Goal: Transaction & Acquisition: Purchase product/service

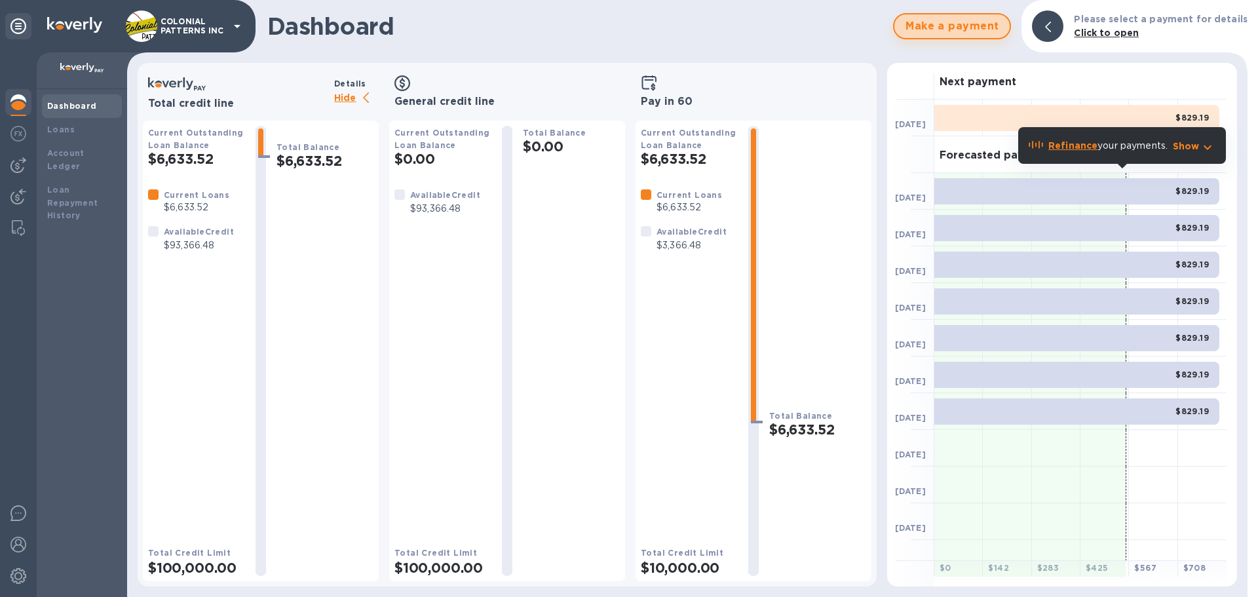
click at [960, 26] on span "Make a payment" at bounding box center [952, 26] width 94 height 16
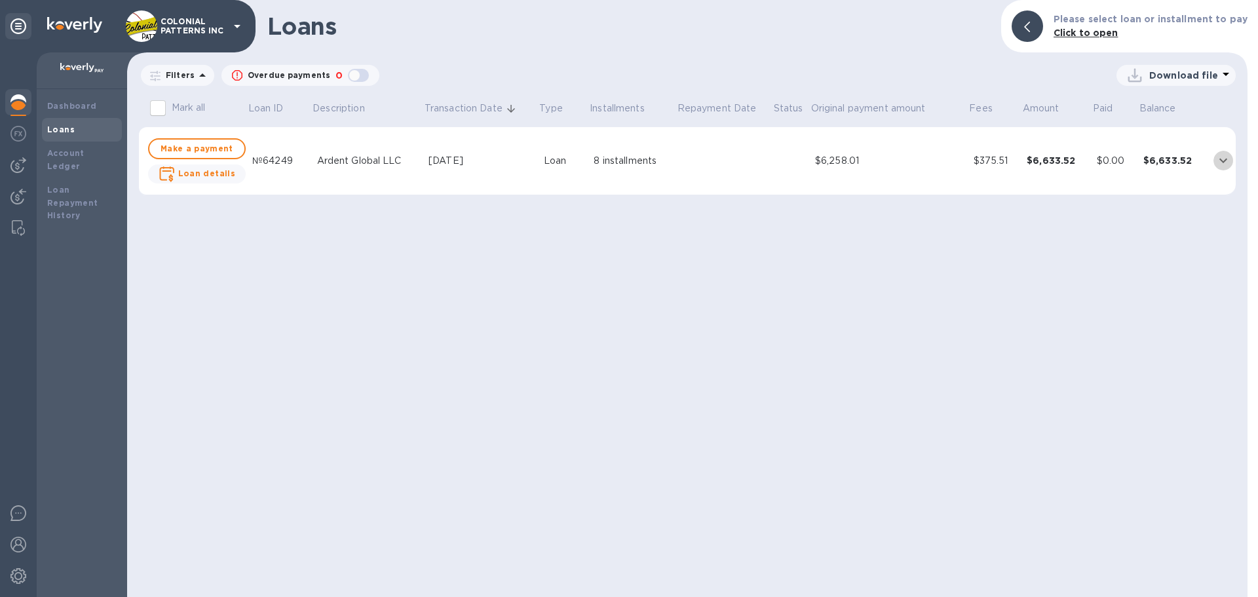
click at [1221, 162] on icon "expand row" at bounding box center [1224, 161] width 16 height 16
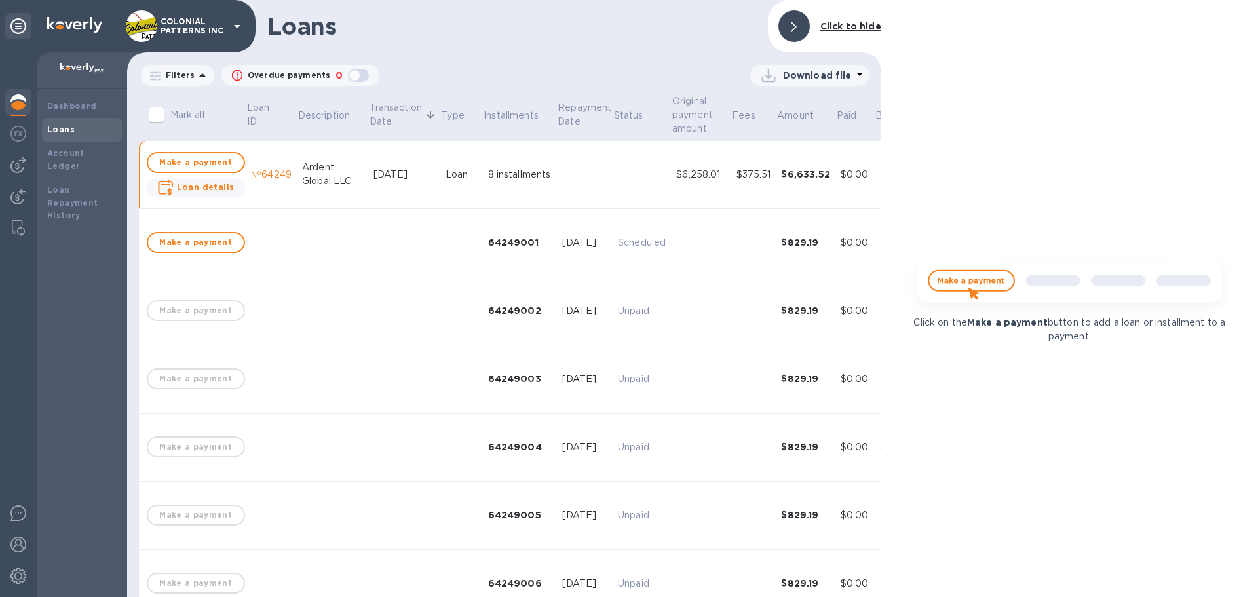
click at [799, 23] on div at bounding box center [793, 25] width 31 height 31
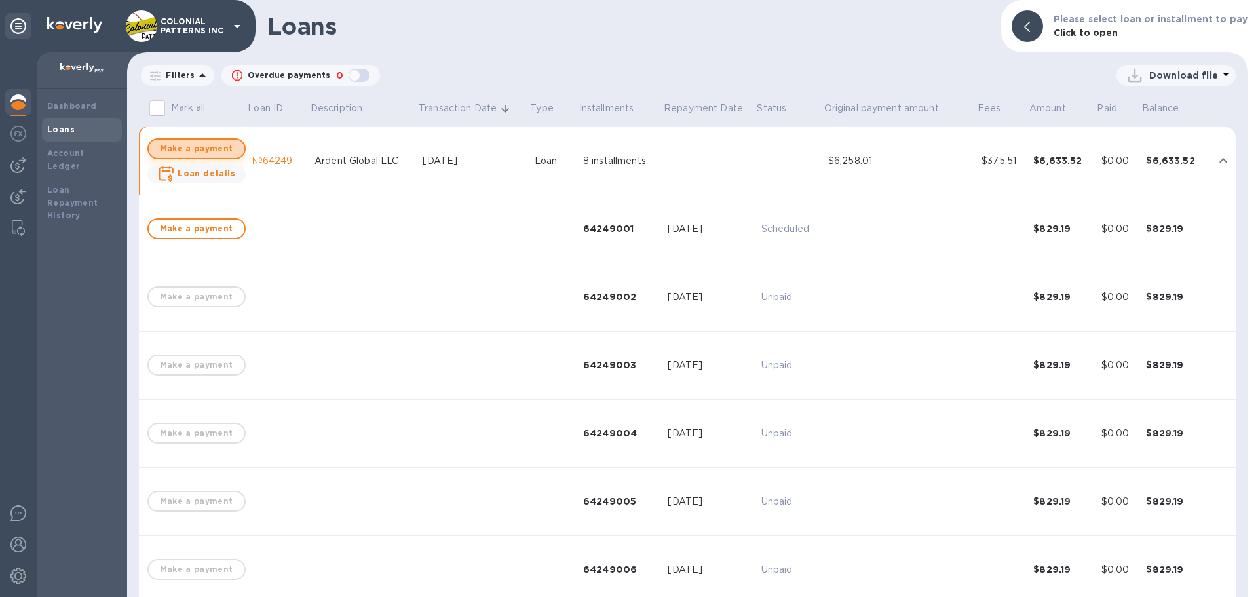
click at [205, 150] on span "Make a payment" at bounding box center [196, 149] width 75 height 16
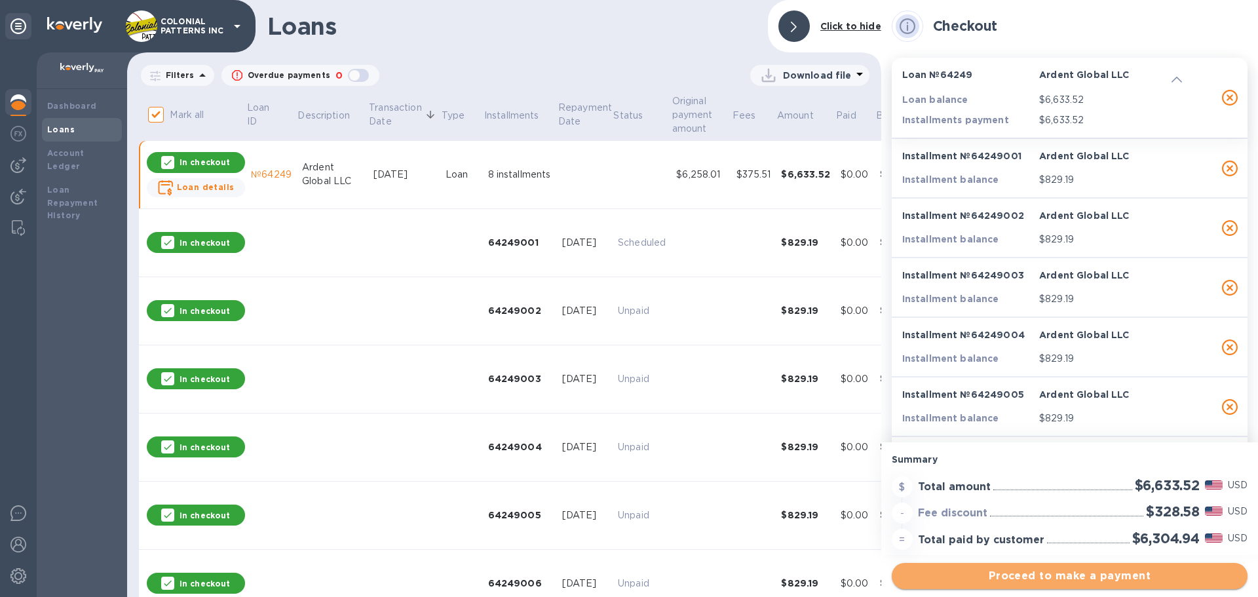
click at [1055, 579] on span "Proceed to make a payment" at bounding box center [1069, 576] width 335 height 16
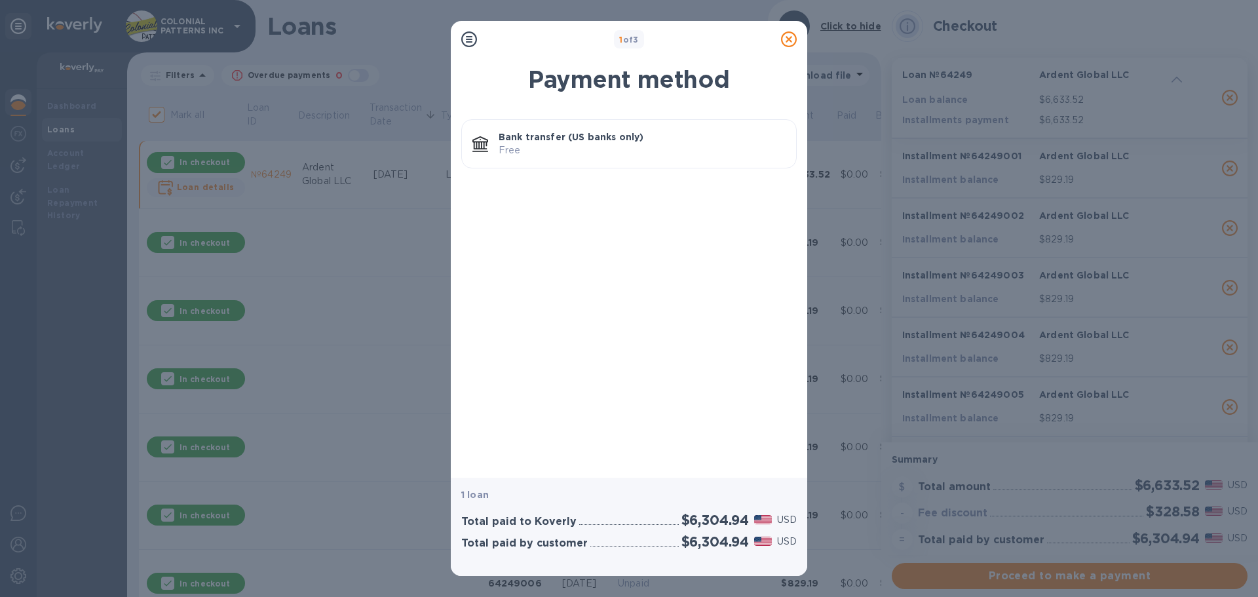
click at [537, 142] on p "Bank transfer (US banks only)" at bounding box center [642, 136] width 287 height 13
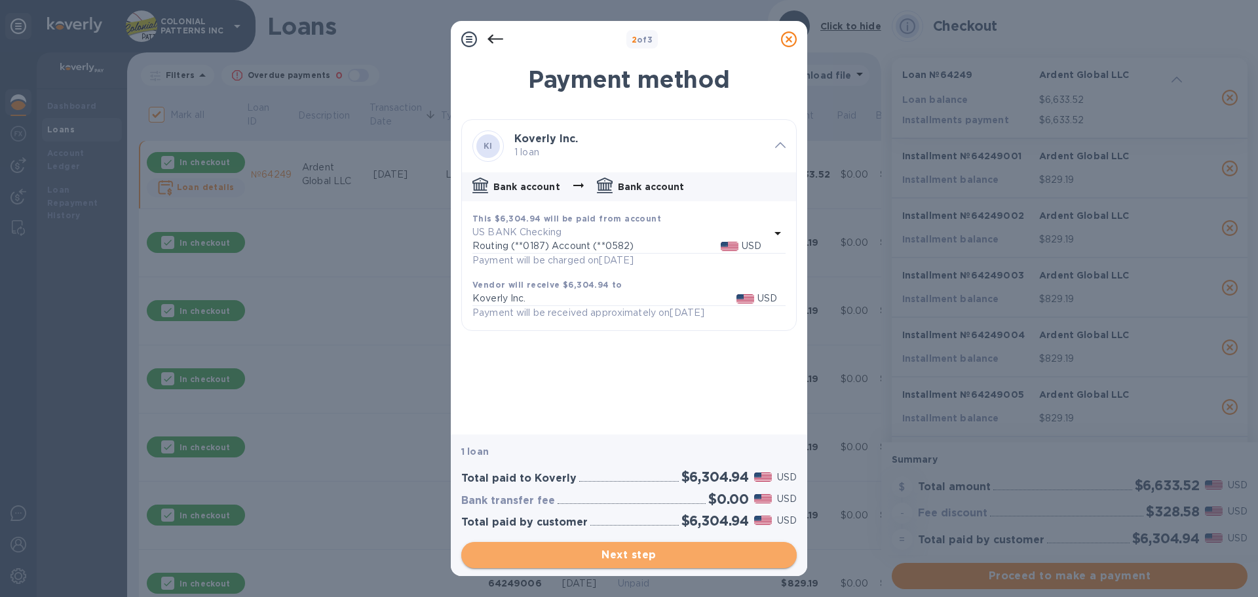
click at [634, 551] on span "Next step" at bounding box center [629, 555] width 315 height 16
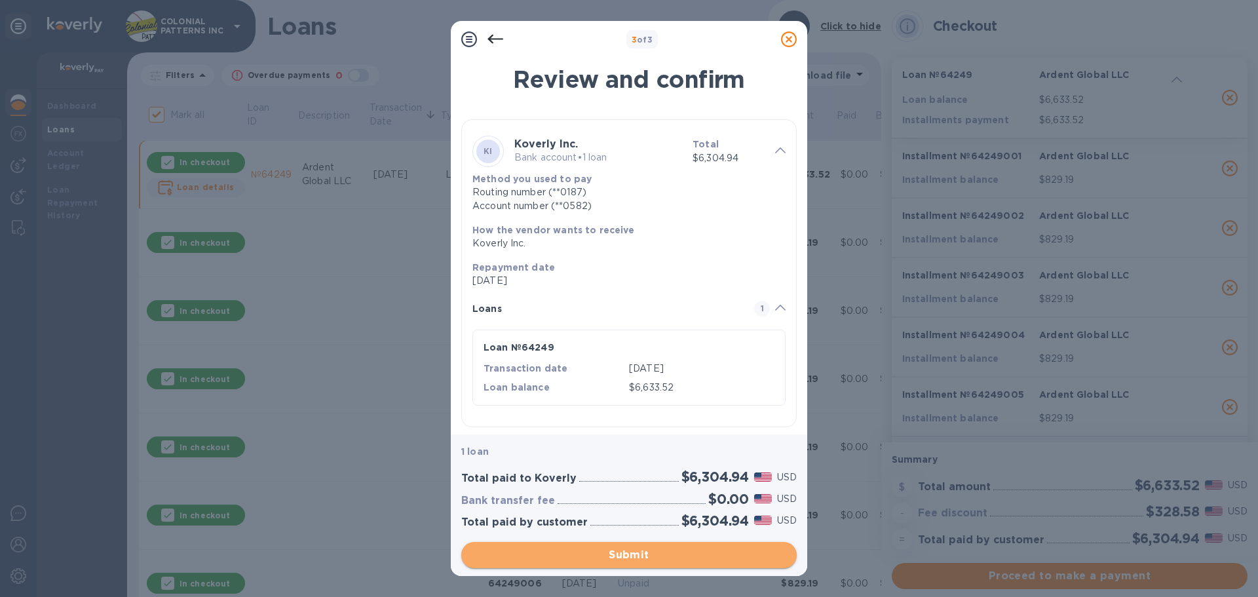
click at [621, 556] on span "Submit" at bounding box center [629, 555] width 315 height 16
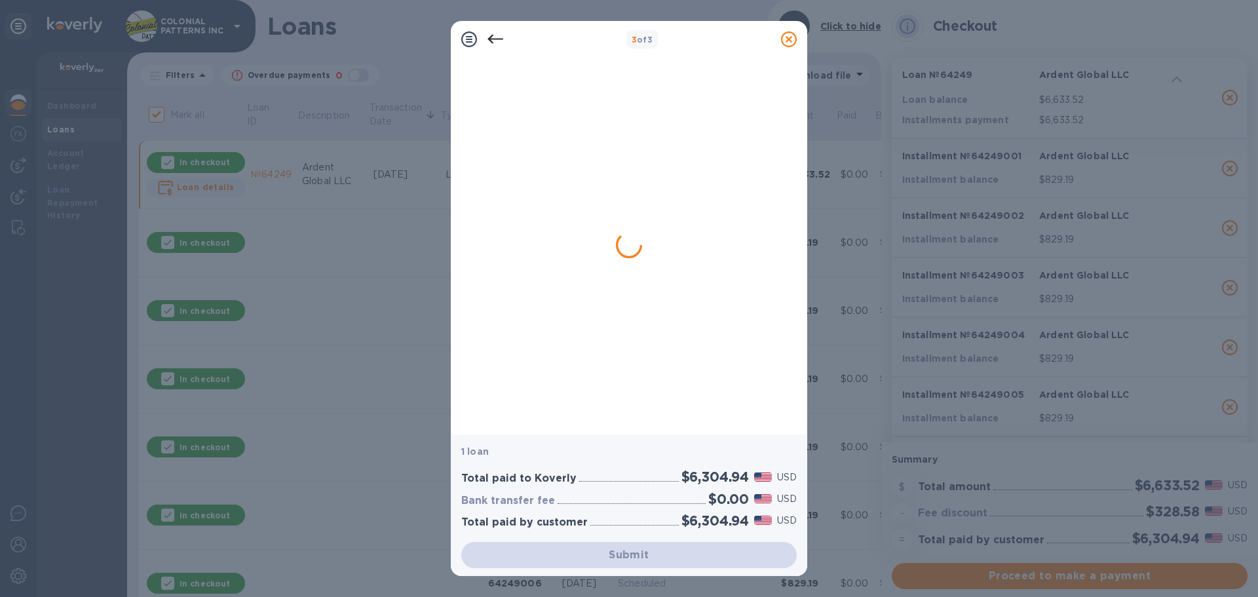
checkbox input "false"
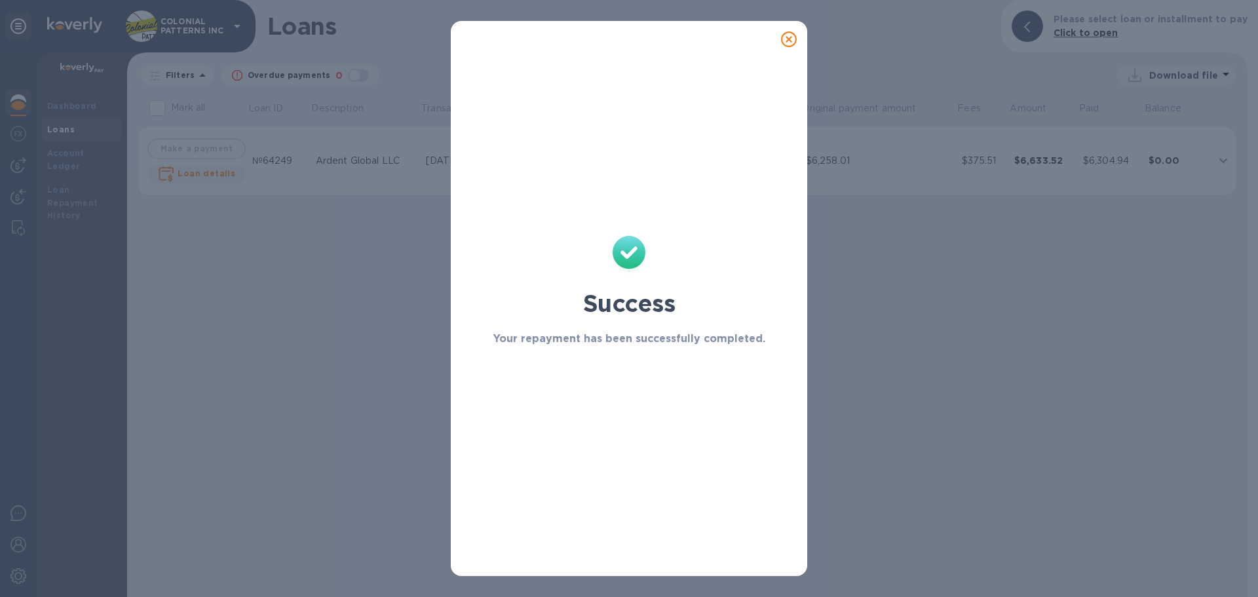
click at [784, 37] on icon at bounding box center [789, 39] width 16 height 16
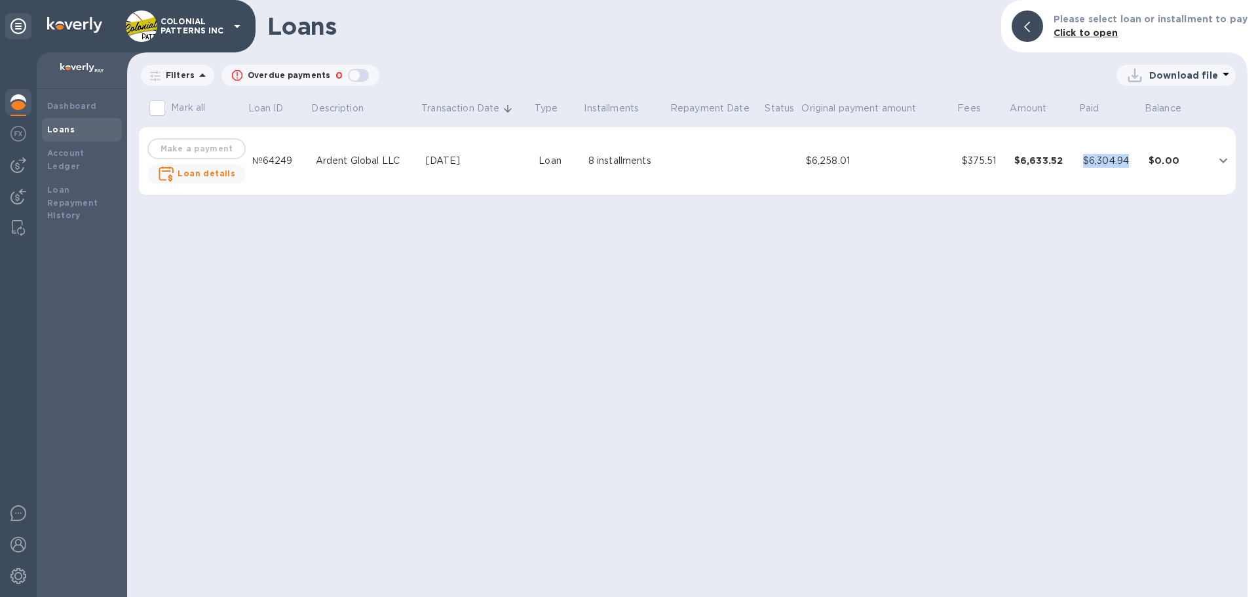
drag, startPoint x: 1133, startPoint y: 159, endPoint x: 1083, endPoint y: 159, distance: 50.5
click at [1083, 159] on div "$6,304.94" at bounding box center [1110, 161] width 55 height 14
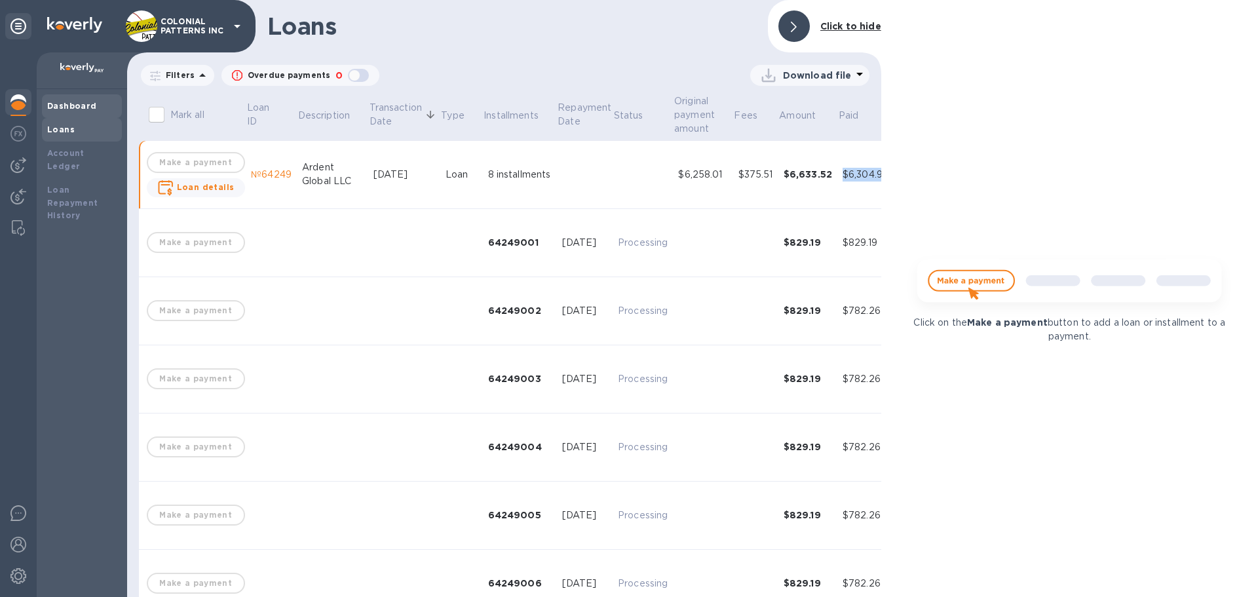
click at [69, 106] on b "Dashboard" at bounding box center [72, 106] width 50 height 10
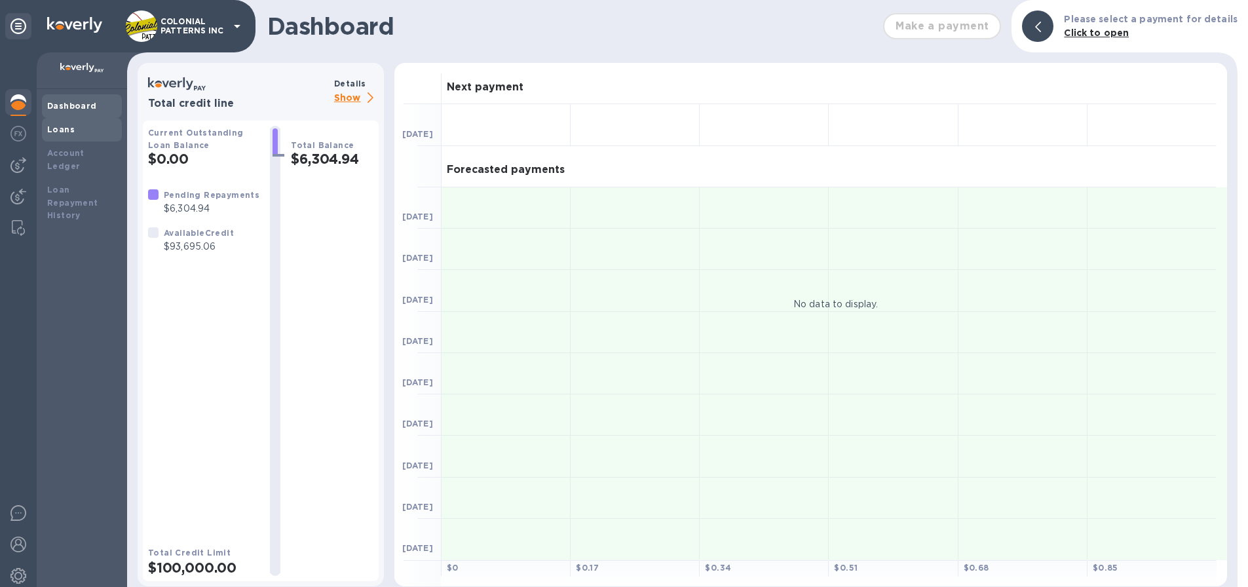
click at [58, 129] on b "Loans" at bounding box center [61, 130] width 28 height 10
